Goal: Browse casually

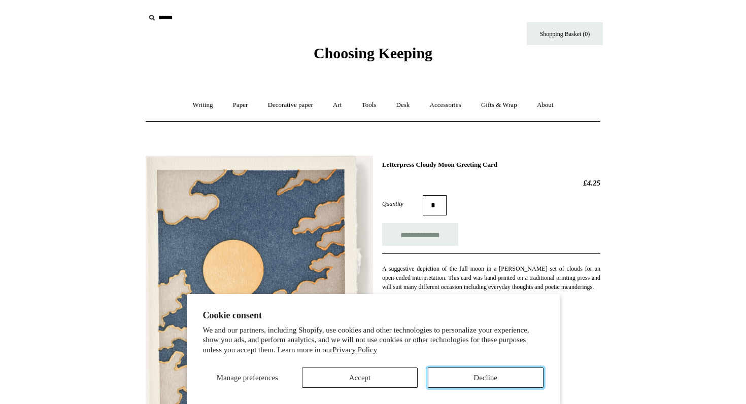
click at [464, 380] on button "Decline" at bounding box center [486, 378] width 116 height 20
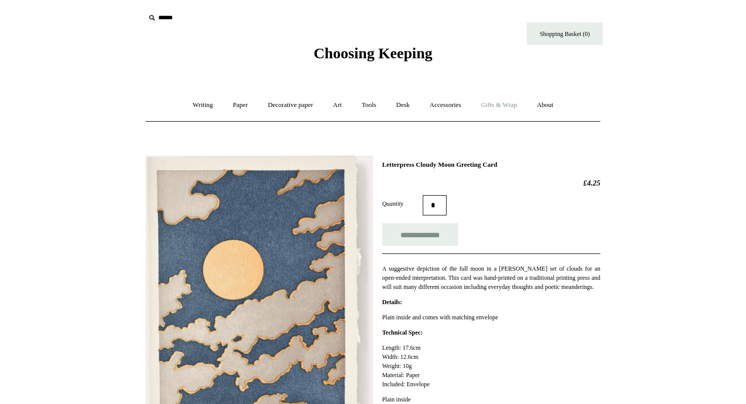
click at [510, 104] on link "Gifts & Wrap +" at bounding box center [499, 105] width 54 height 27
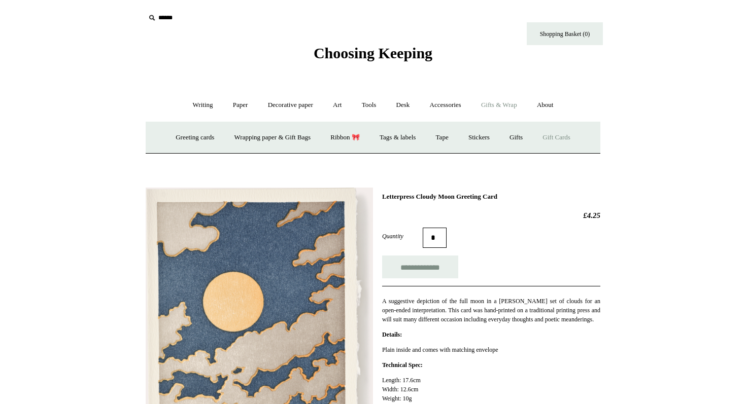
click at [564, 140] on link "Gift Cards" at bounding box center [556, 137] width 46 height 27
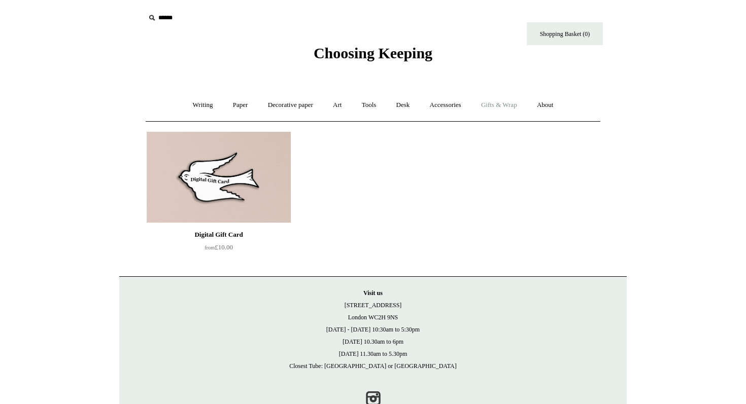
click at [519, 105] on link "Gifts & Wrap +" at bounding box center [499, 105] width 54 height 27
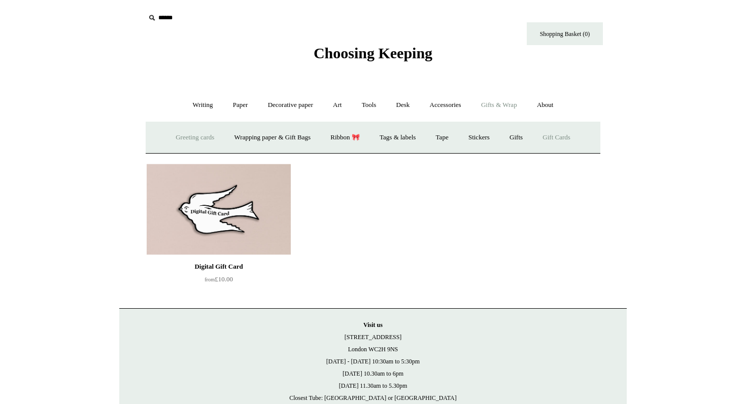
click at [196, 138] on link "Greeting cards +" at bounding box center [194, 137] width 57 height 27
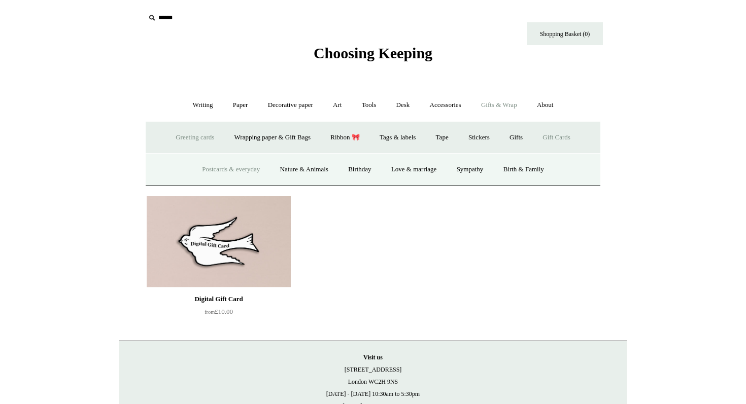
click at [242, 168] on link "Postcards & everyday" at bounding box center [231, 169] width 76 height 27
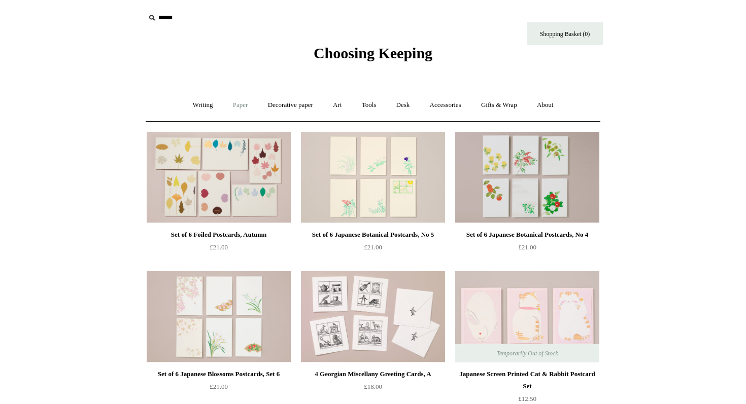
click at [234, 106] on link "Paper +" at bounding box center [240, 105] width 33 height 27
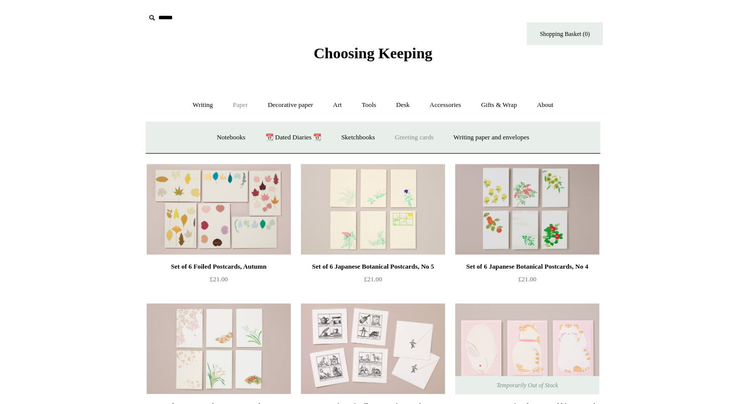
click at [413, 138] on link "Greeting cards +" at bounding box center [414, 137] width 57 height 27
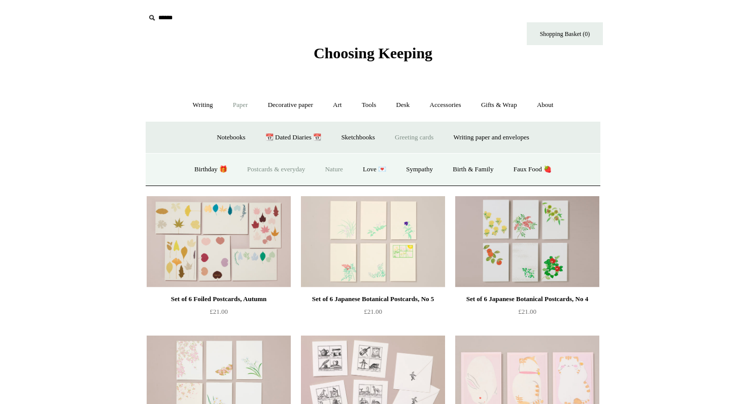
click at [338, 172] on link "Nature" at bounding box center [334, 169] width 36 height 27
click at [280, 105] on link "Decorative paper +" at bounding box center [290, 105] width 63 height 27
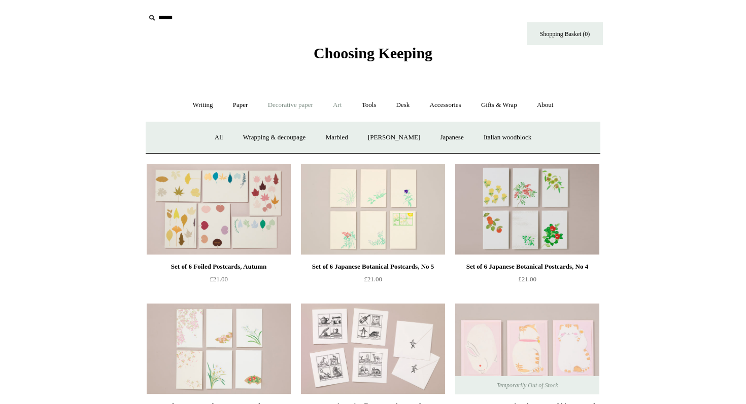
click at [333, 108] on link "Art +" at bounding box center [337, 105] width 27 height 27
click at [412, 138] on link "Colour pencils & Crayons" at bounding box center [407, 137] width 87 height 27
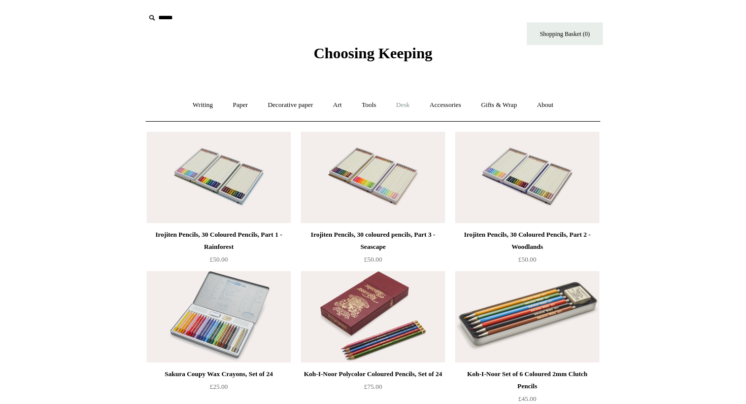
click at [404, 107] on link "Desk +" at bounding box center [403, 105] width 32 height 27
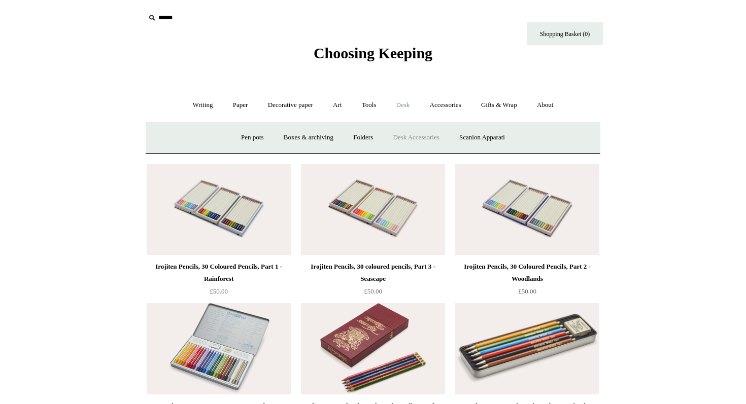
click at [413, 137] on link "Desk Accessories" at bounding box center [416, 137] width 64 height 27
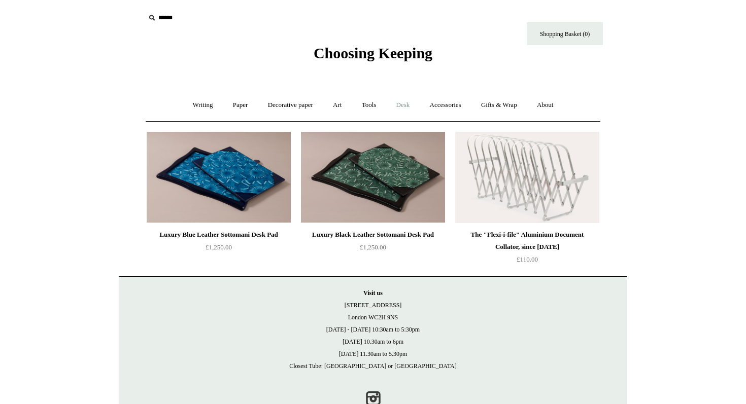
click at [406, 106] on link "Desk +" at bounding box center [403, 105] width 32 height 27
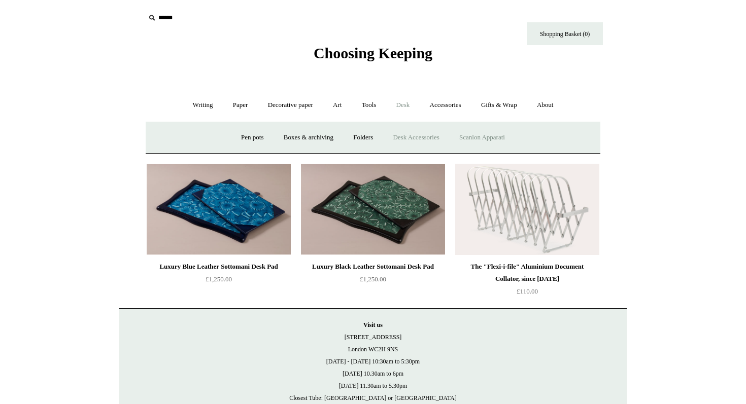
click at [482, 138] on link "Scanlon Apparati" at bounding box center [482, 137] width 64 height 27
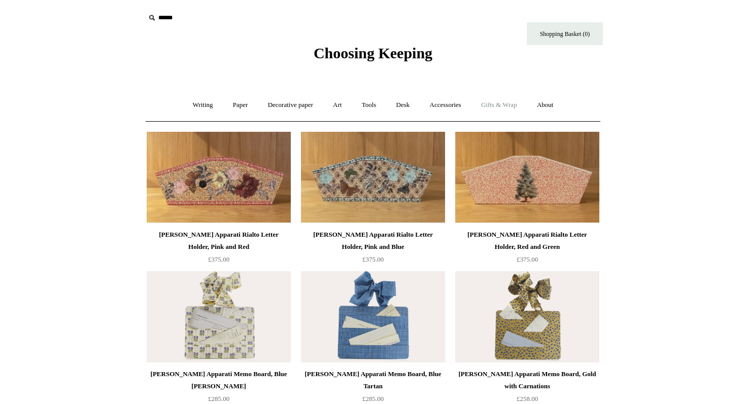
click at [506, 108] on link "Gifts & Wrap +" at bounding box center [499, 105] width 54 height 27
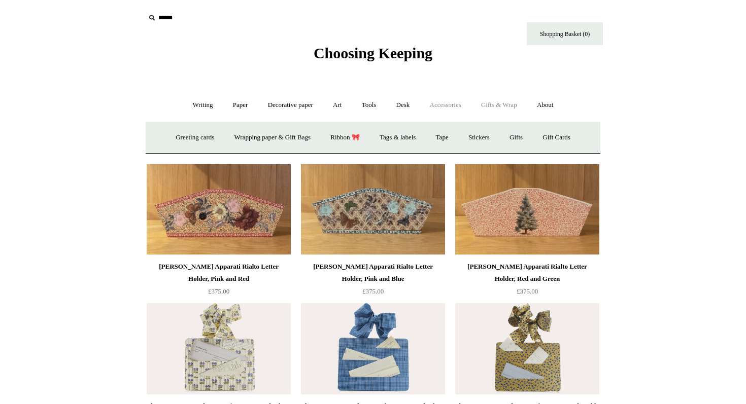
click at [444, 107] on link "Accessories +" at bounding box center [446, 105] width 50 height 27
click at [368, 138] on link "Light mills" at bounding box center [363, 137] width 47 height 27
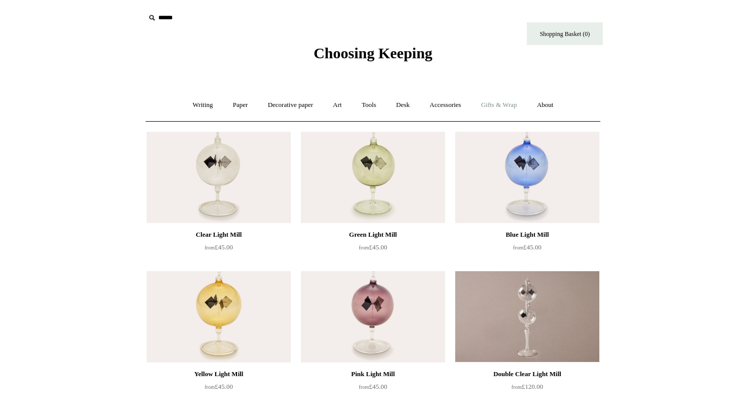
click at [515, 109] on link "Gifts & Wrap +" at bounding box center [499, 105] width 54 height 27
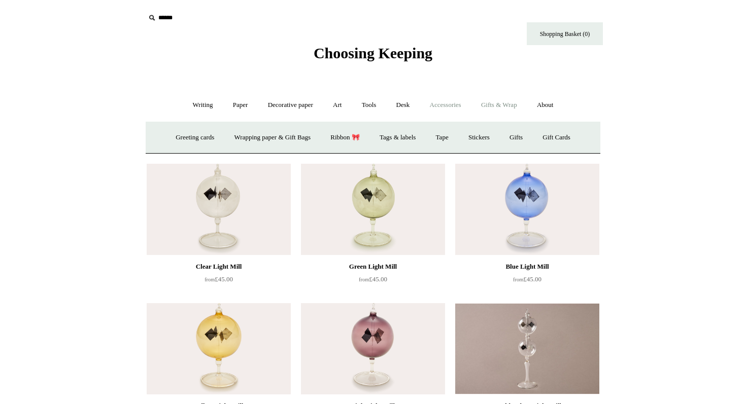
click at [460, 103] on link "Accessories +" at bounding box center [446, 105] width 50 height 27
click at [198, 140] on link "Personal Accessories +" at bounding box center [200, 137] width 74 height 27
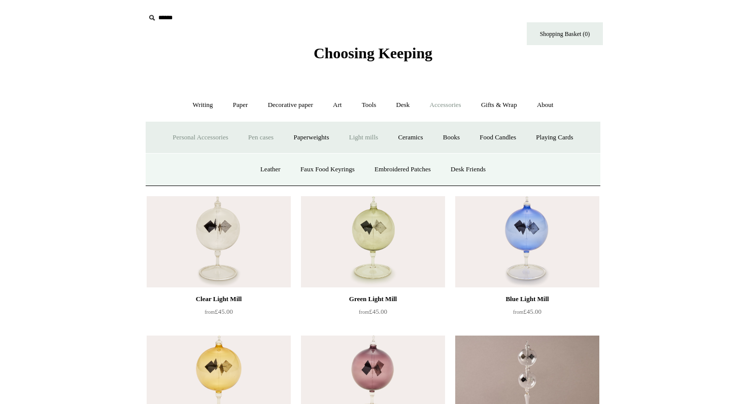
click at [252, 140] on link "Pen cases" at bounding box center [261, 137] width 44 height 27
